Goal: Information Seeking & Learning: Find specific fact

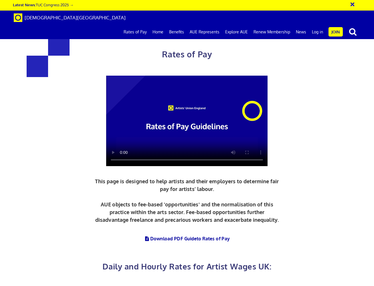
scroll to position [0, 1]
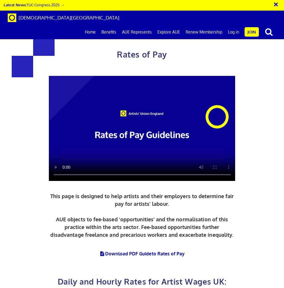
scroll to position [260, 0]
drag, startPoint x: 224, startPoint y: 55, endPoint x: 155, endPoint y: 53, distance: 68.6
copy h3 "£284.31 a day"
drag, startPoint x: 106, startPoint y: 127, endPoint x: 37, endPoint y: 127, distance: 68.9
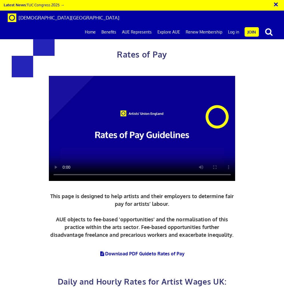
copy h3 "£352.01 a day"
